Goal: Task Accomplishment & Management: Complete application form

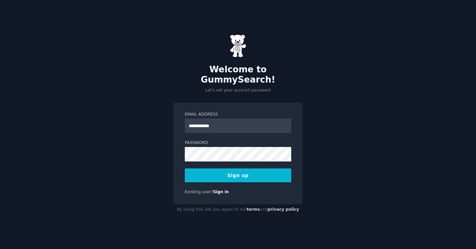
type input "**********"
click at [222, 158] on form "**********" at bounding box center [238, 147] width 106 height 71
click at [310, 173] on div "**********" at bounding box center [238, 124] width 476 height 249
click at [258, 170] on button "Sign up" at bounding box center [238, 175] width 106 height 14
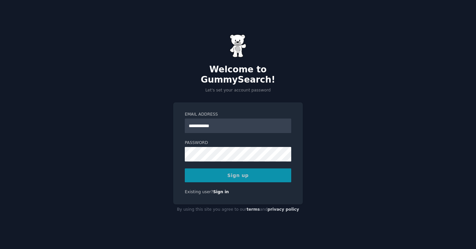
click at [263, 176] on div "Sign up" at bounding box center [238, 175] width 106 height 14
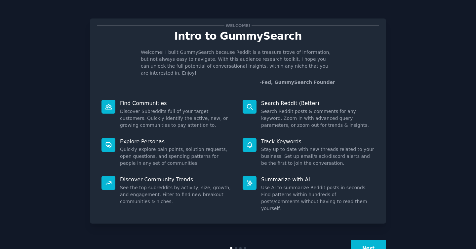
scroll to position [6, 0]
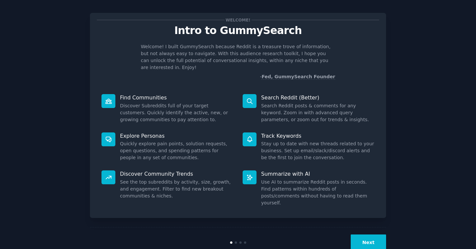
click at [364, 234] on button "Next" at bounding box center [367, 242] width 35 height 16
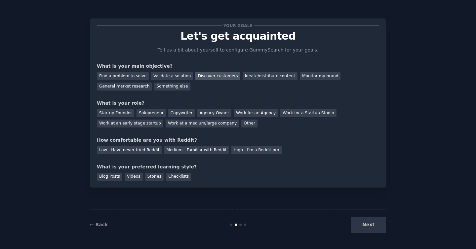
click at [224, 75] on div "Discover customers" at bounding box center [217, 76] width 45 height 8
click at [134, 89] on div "General market research" at bounding box center [124, 87] width 55 height 8
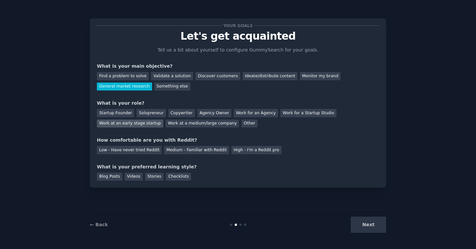
click at [139, 123] on div "Work at an early stage startup" at bounding box center [130, 124] width 66 height 8
click at [195, 152] on div "Medium - Familiar with Reddit" at bounding box center [196, 150] width 65 height 8
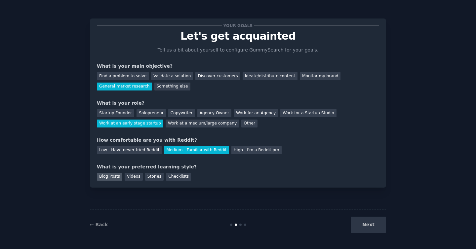
click at [115, 178] on div "Blog Posts" at bounding box center [109, 177] width 25 height 8
click at [161, 179] on div "Stories" at bounding box center [154, 177] width 18 height 8
click at [114, 177] on div "Blog Posts" at bounding box center [109, 177] width 25 height 8
click at [386, 233] on div "Your goals Let's get acquainted Tell us a bit about yourself to configure Gummy…" at bounding box center [237, 124] width 457 height 231
click at [376, 227] on button "Next" at bounding box center [367, 225] width 35 height 16
